Goal: Information Seeking & Learning: Learn about a topic

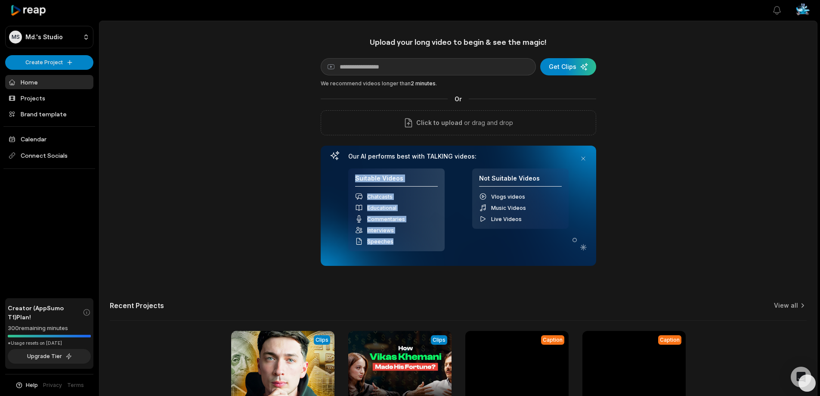
click at [375, 212] on div "Chatcasts Educational Commentaries Interviews Speeches" at bounding box center [396, 218] width 83 height 53
click at [387, 201] on div "Chatcasts Educational Commentaries Interviews Speeches" at bounding box center [396, 218] width 83 height 53
click at [387, 196] on span "Chatcasts" at bounding box center [379, 196] width 25 height 6
drag, startPoint x: 394, startPoint y: 197, endPoint x: 368, endPoint y: 195, distance: 26.7
click at [368, 195] on div "Chatcasts" at bounding box center [396, 196] width 83 height 8
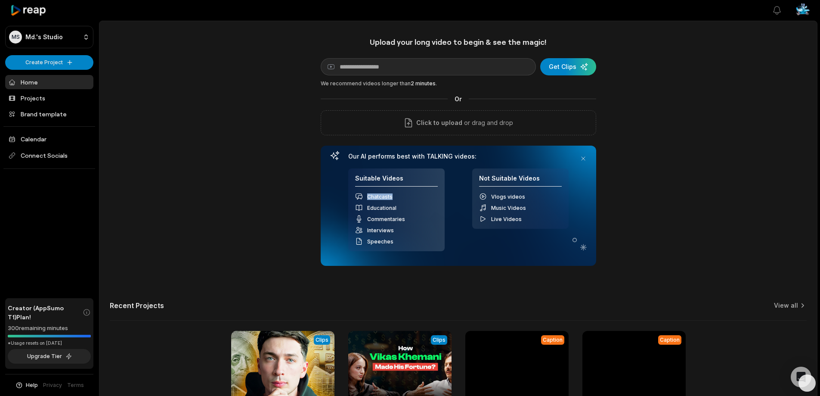
copy span "Chatcasts"
drag, startPoint x: 368, startPoint y: 219, endPoint x: 403, endPoint y: 220, distance: 34.9
click at [403, 220] on span "Commentaries" at bounding box center [386, 219] width 38 height 6
copy span "Commentaries"
click at [380, 230] on span "Interviews" at bounding box center [380, 230] width 27 height 6
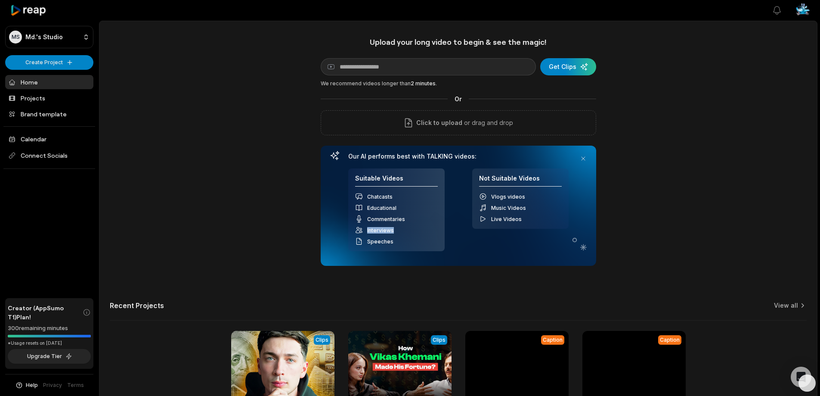
click at [380, 230] on span "Interviews" at bounding box center [380, 230] width 27 height 6
copy span "Interviews"
